Goal: Find specific page/section: Find specific page/section

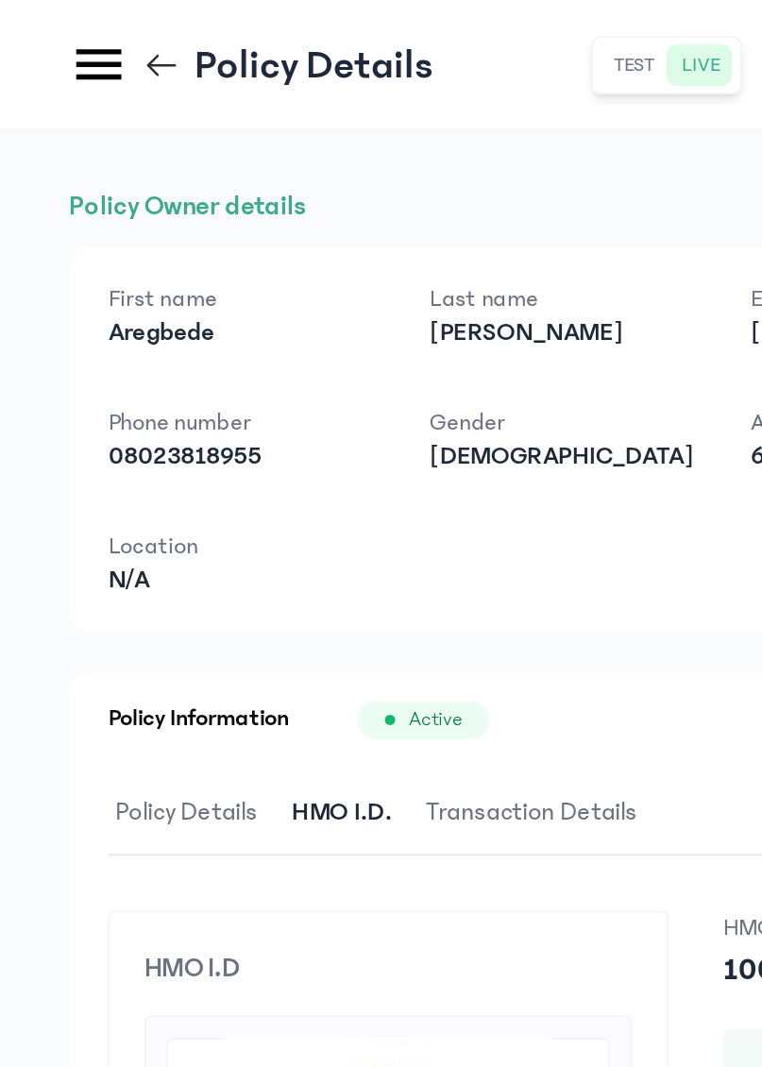
click at [41, 35] on icon at bounding box center [54, 35] width 33 height 33
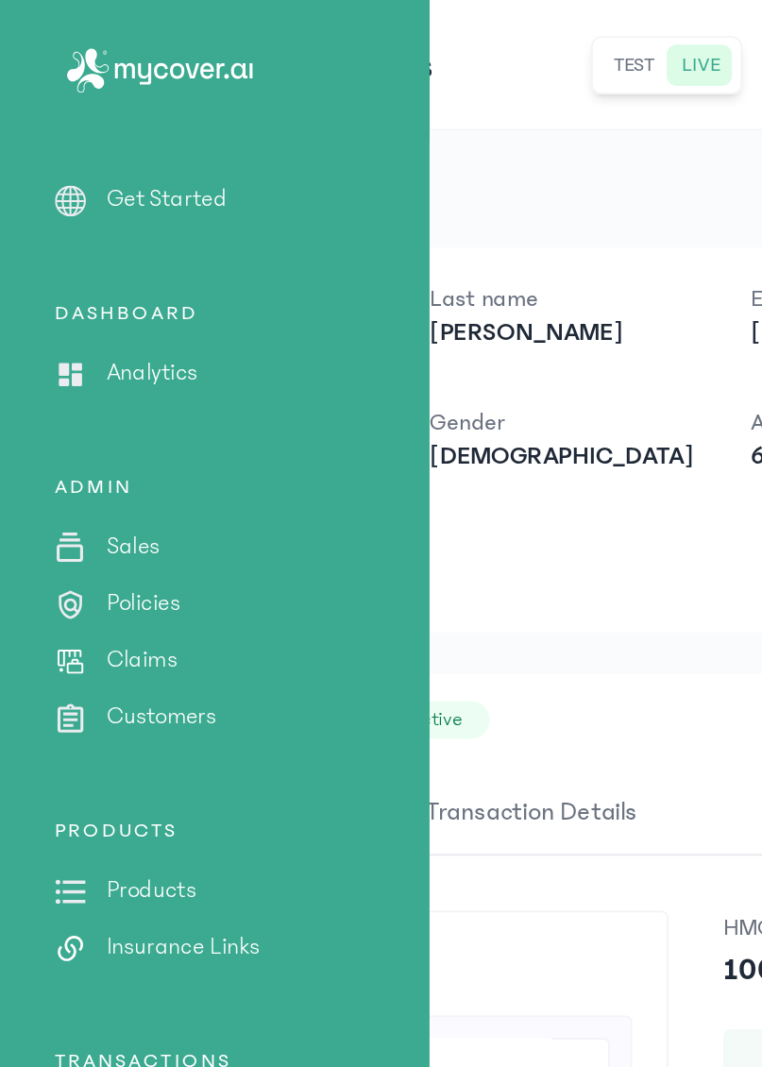
click at [104, 399] on p "Customers" at bounding box center [89, 394] width 60 height 20
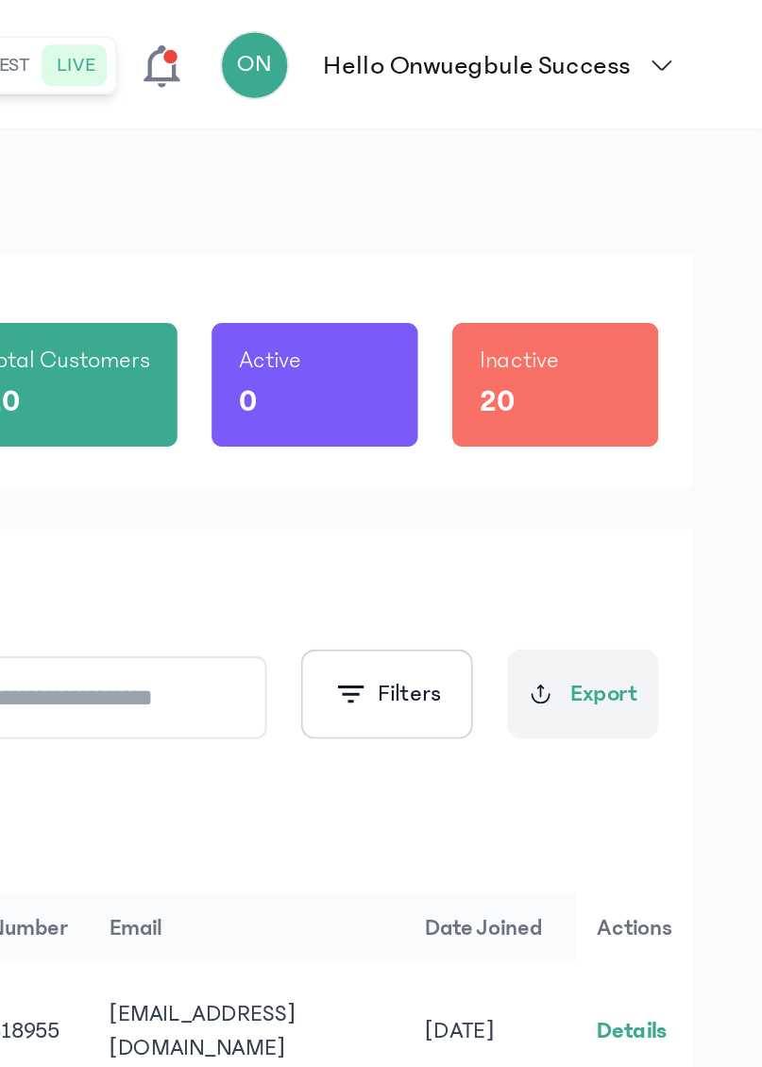
click at [691, 562] on link "Details" at bounding box center [691, 566] width 39 height 13
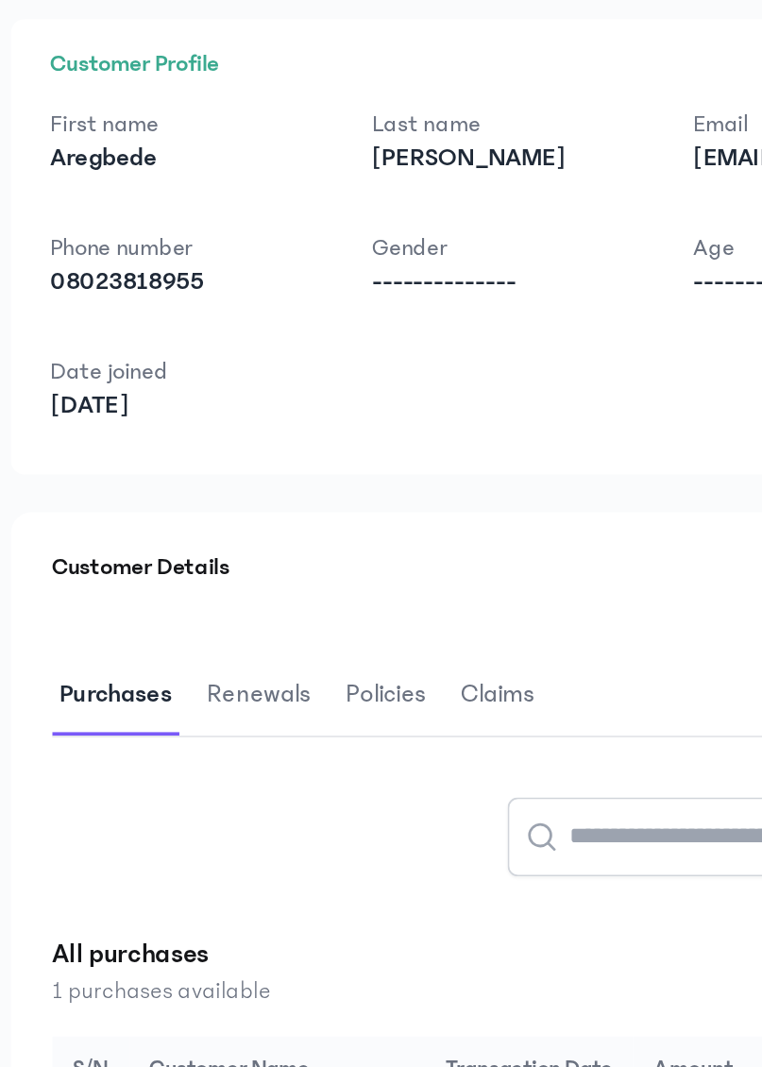
click at [230, 482] on span "Policies" at bounding box center [244, 481] width 52 height 44
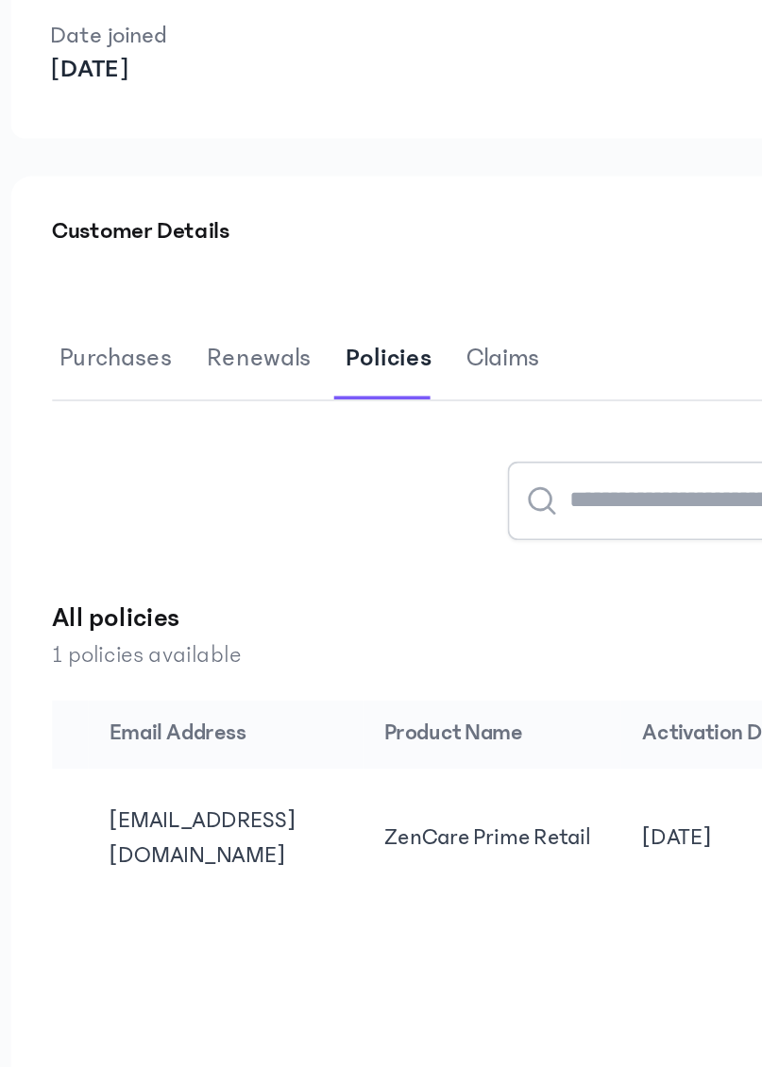
scroll to position [0, 340]
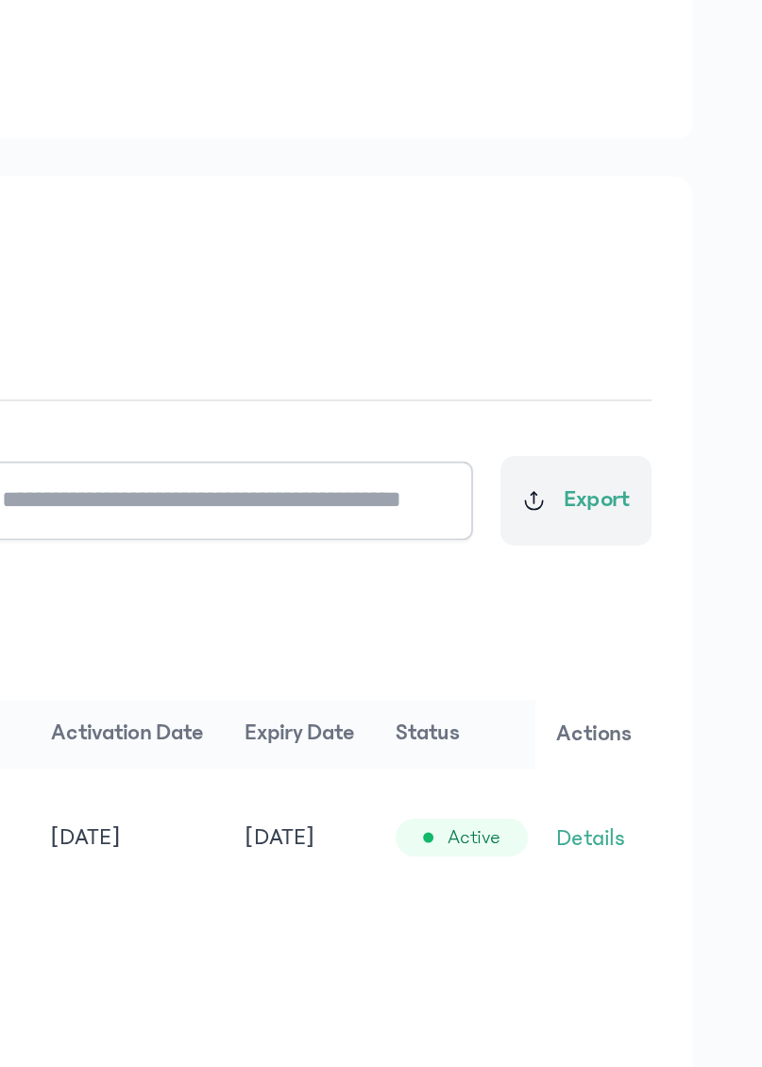
click at [675, 748] on button "Details" at bounding box center [668, 744] width 38 height 19
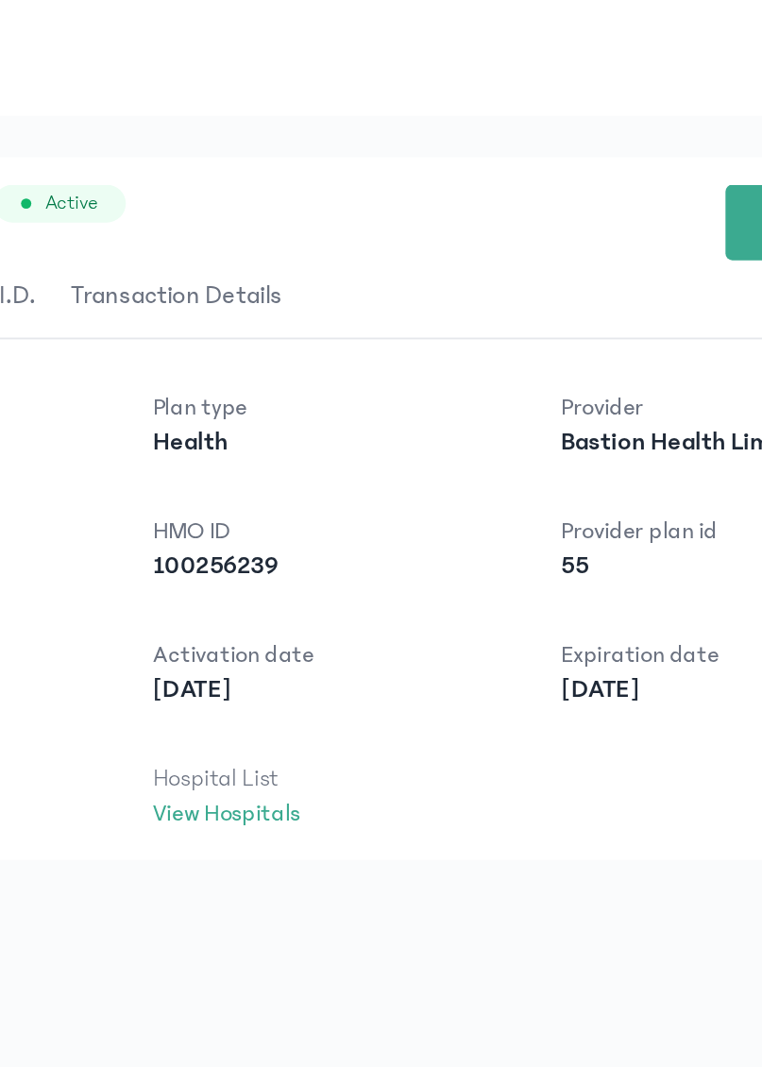
click at [338, 725] on link "View Hospitals" at bounding box center [324, 731] width 81 height 15
